Goal: Information Seeking & Learning: Check status

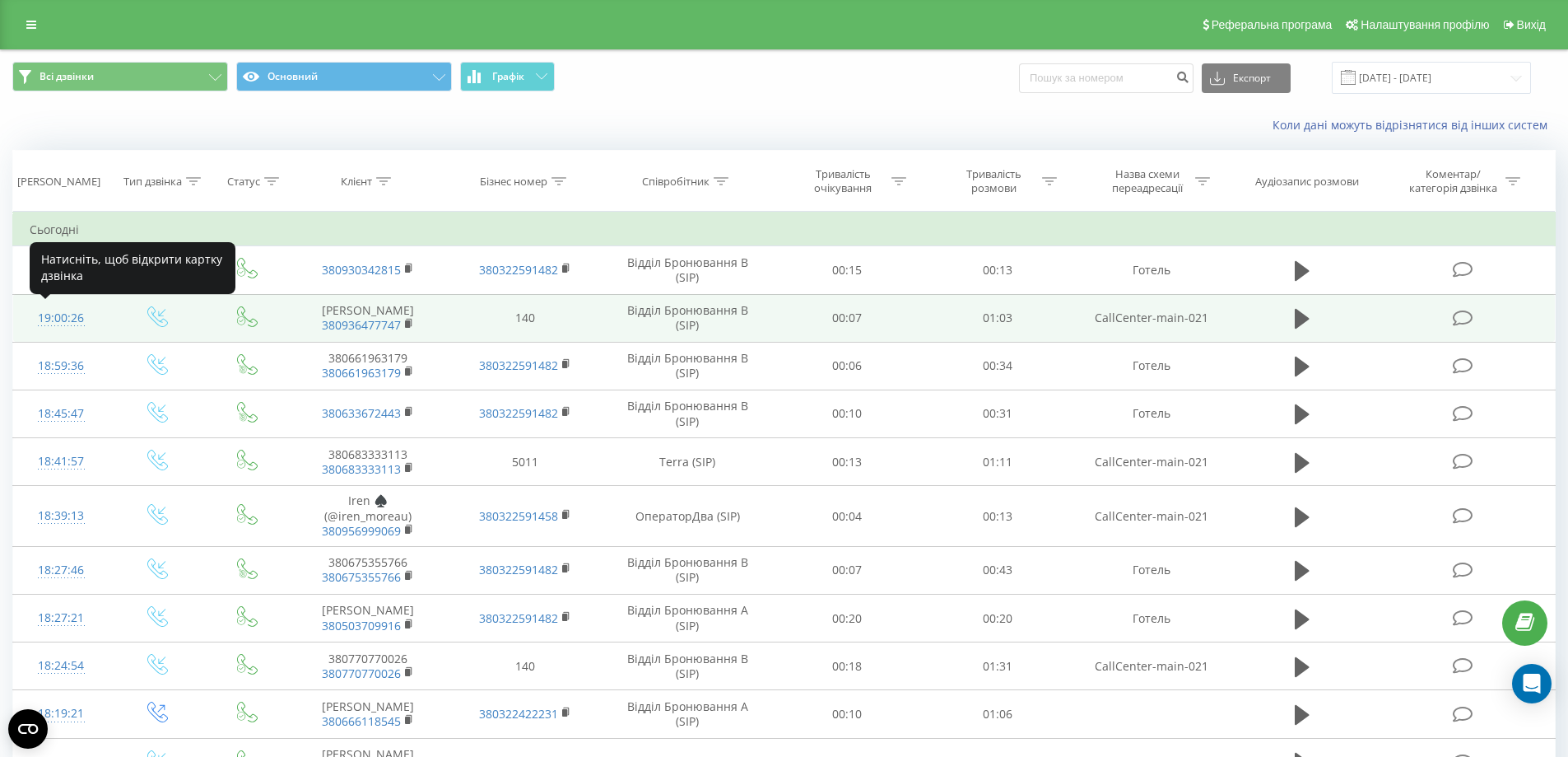
click at [58, 321] on div "19:00:26" at bounding box center [60, 318] width 63 height 32
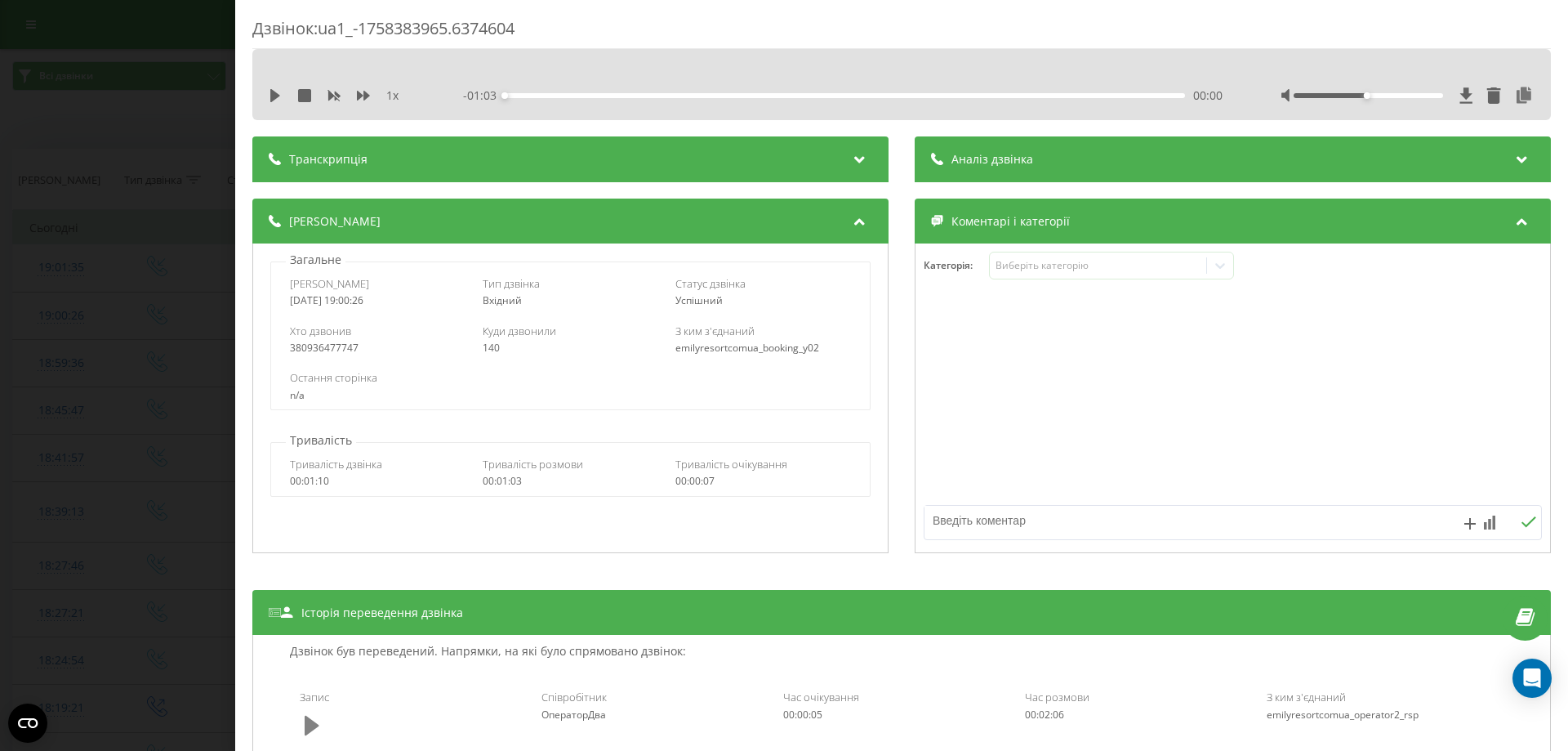
click at [315, 724] on icon at bounding box center [312, 724] width 15 height 20
drag, startPoint x: 1360, startPoint y: 95, endPoint x: 1443, endPoint y: 96, distance: 83.0
click at [1443, 96] on div at bounding box center [1408, 95] width 253 height 16
click at [830, 94] on div "01:01" at bounding box center [844, 95] width 681 height 5
click at [896, 95] on div "01:04" at bounding box center [844, 95] width 681 height 5
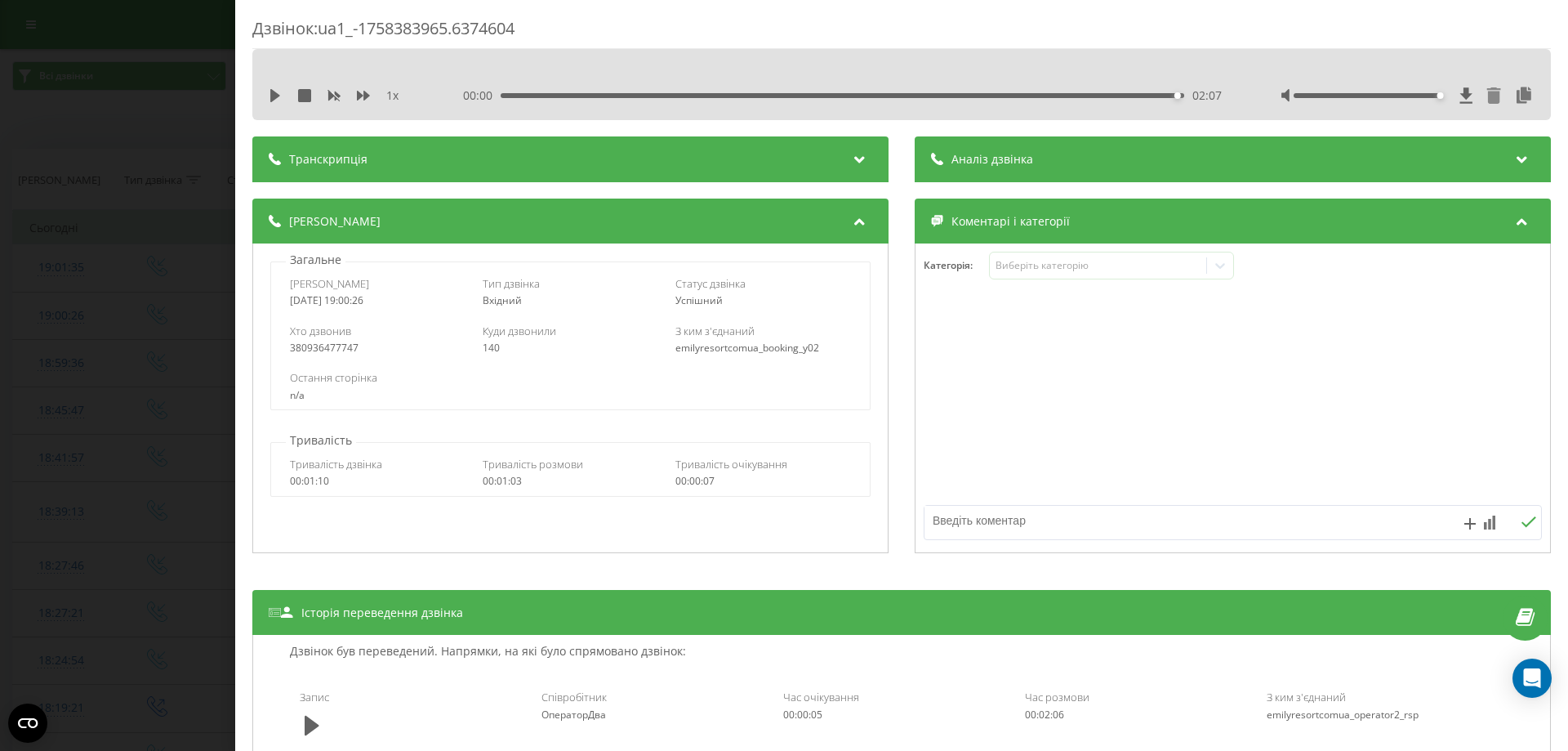
click at [810, 94] on div "02:07" at bounding box center [843, 95] width 683 height 5
click at [272, 98] on icon at bounding box center [275, 96] width 9 height 13
click at [841, 99] on div "- 01:07 00:59 00:59" at bounding box center [843, 95] width 759 height 16
click at [889, 93] on div "- 01:06 01:00 01:00" at bounding box center [843, 95] width 759 height 16
click at [887, 95] on div "01:00" at bounding box center [844, 95] width 681 height 5
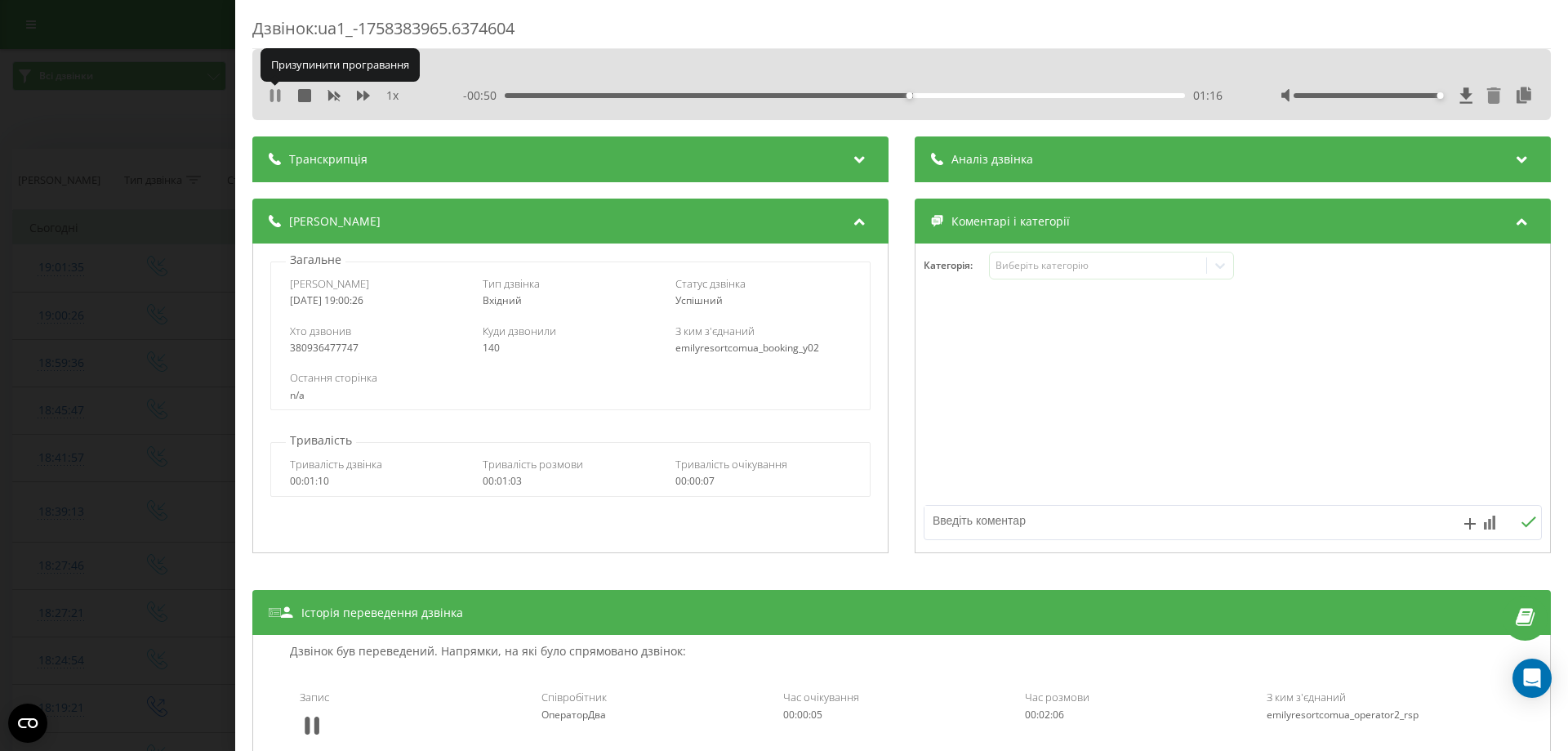
click at [274, 96] on icon at bounding box center [275, 96] width 13 height 13
click at [279, 95] on icon at bounding box center [275, 96] width 13 height 13
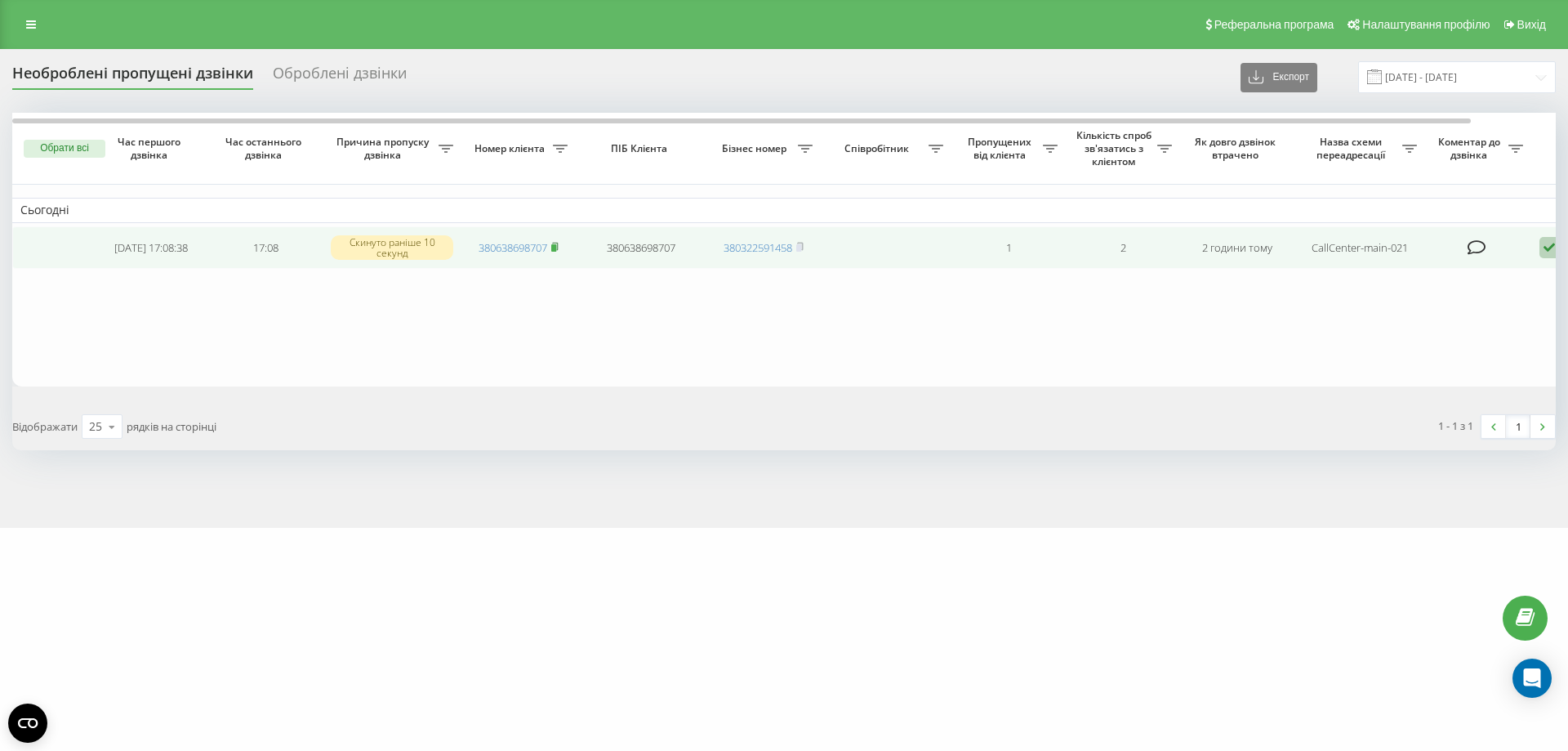
click at [559, 246] on icon at bounding box center [555, 246] width 7 height 9
